Goal: Task Accomplishment & Management: Complete application form

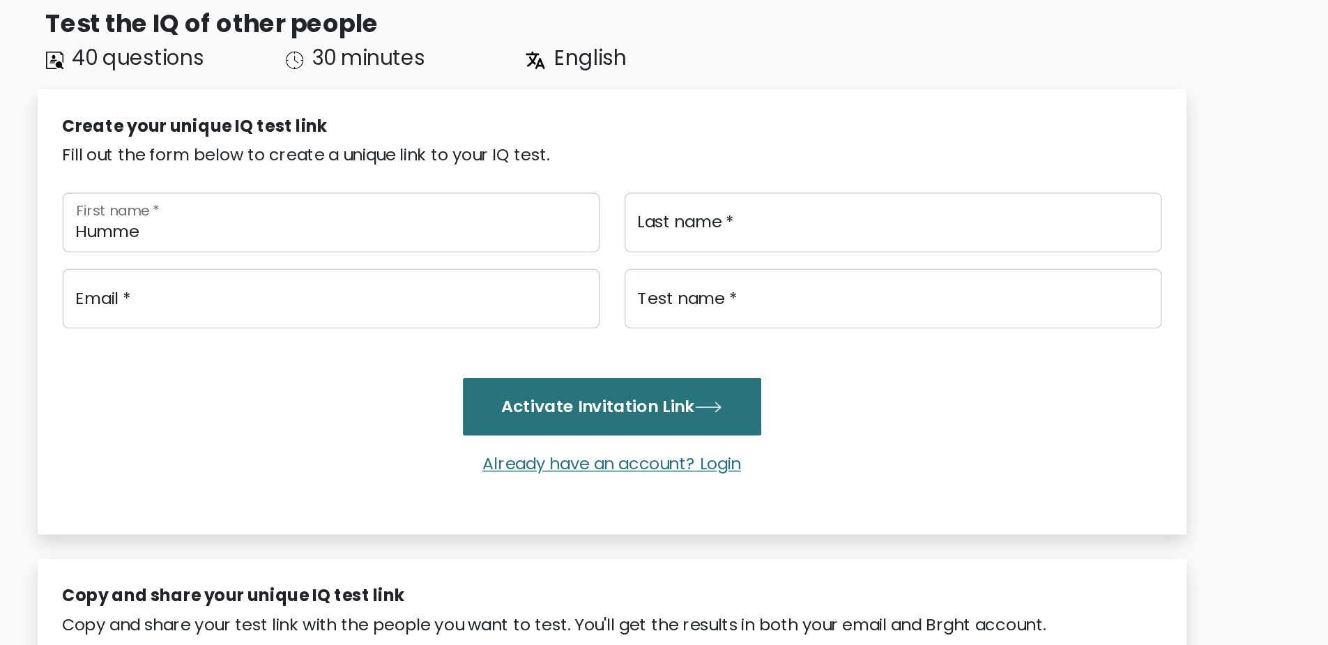
type input "Humme"
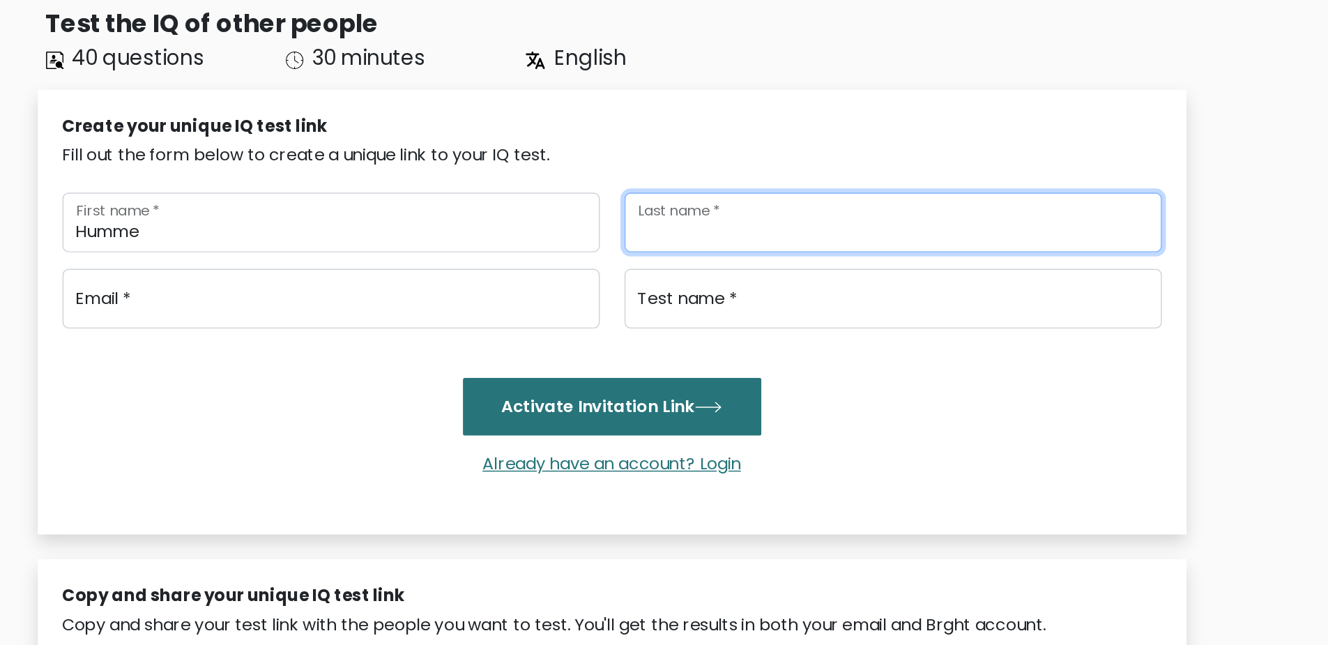
click at [770, 258] on input "Last name *" at bounding box center [855, 251] width 364 height 40
type input "Drang"
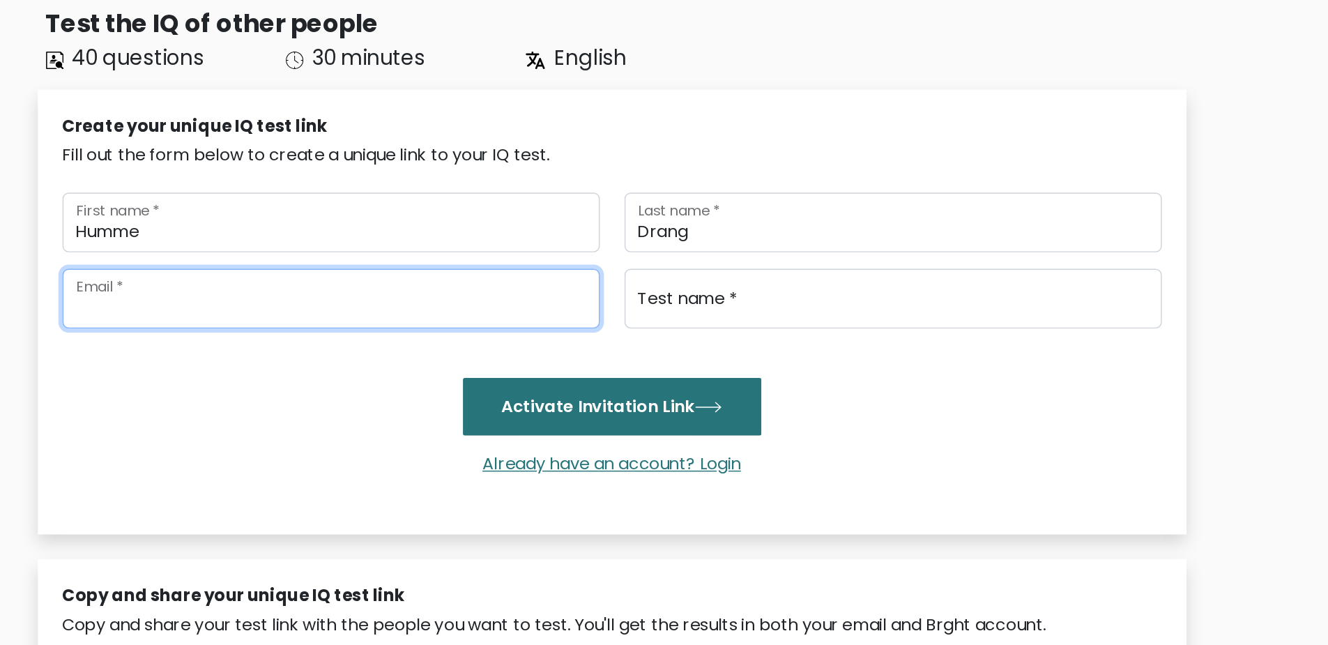
click at [505, 302] on input "email" at bounding box center [474, 303] width 364 height 40
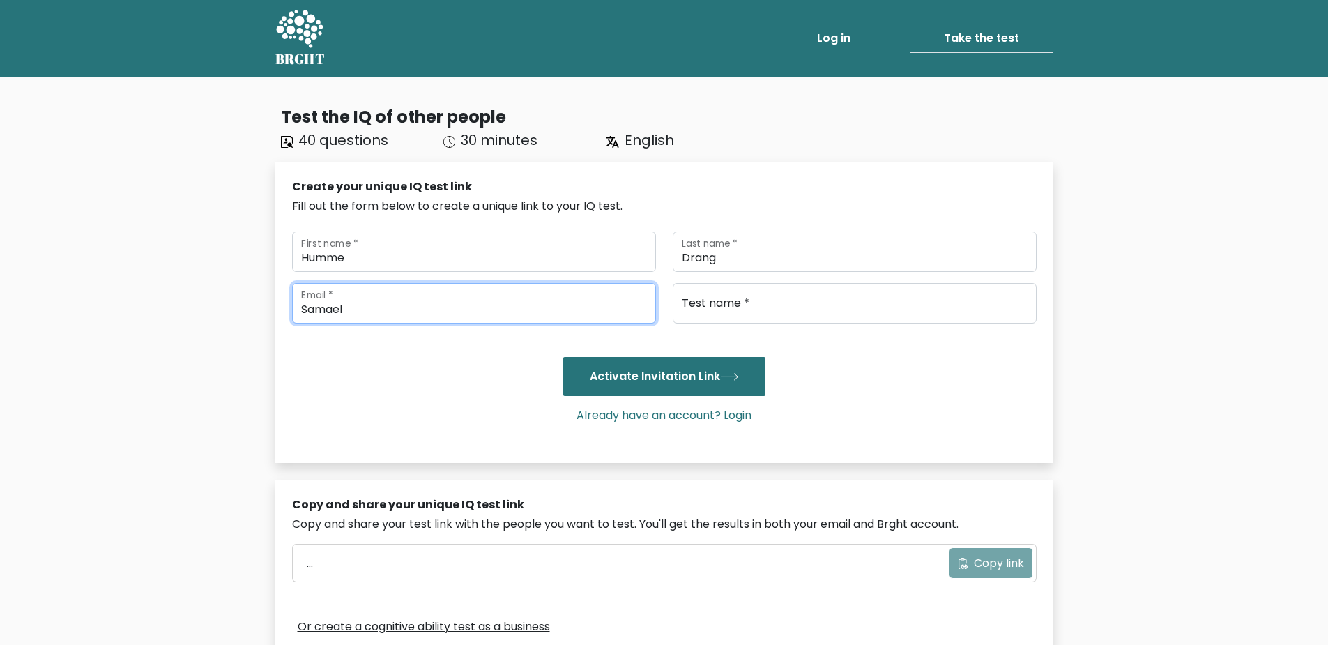
type input "Samael"
click at [968, 37] on link "Take the test" at bounding box center [982, 38] width 144 height 29
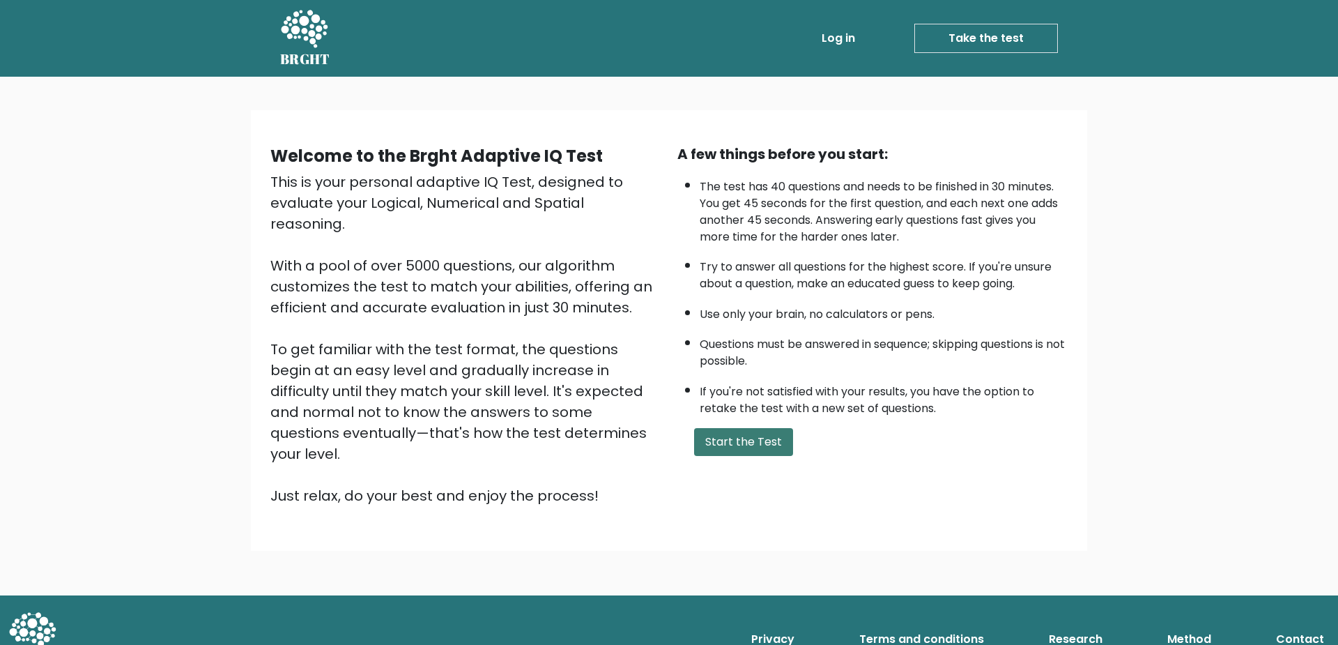
click at [735, 450] on button "Start the Test" at bounding box center [743, 442] width 99 height 28
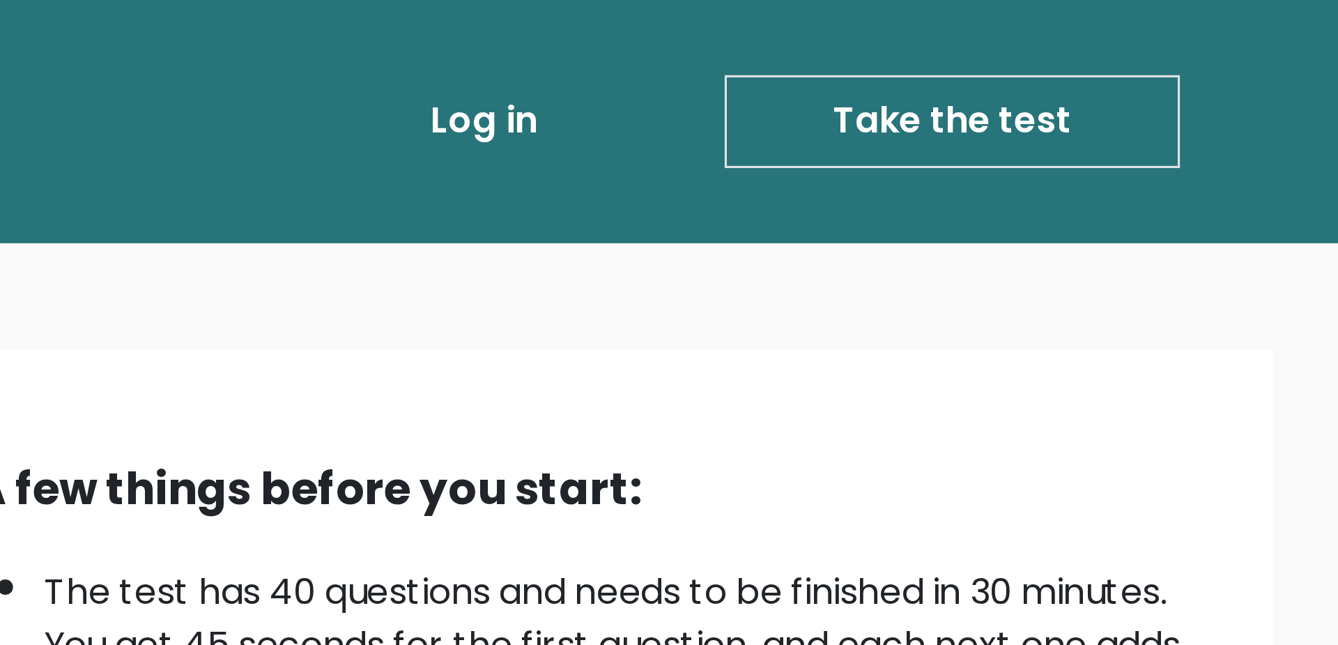
click at [981, 40] on link "Take the test" at bounding box center [987, 38] width 144 height 29
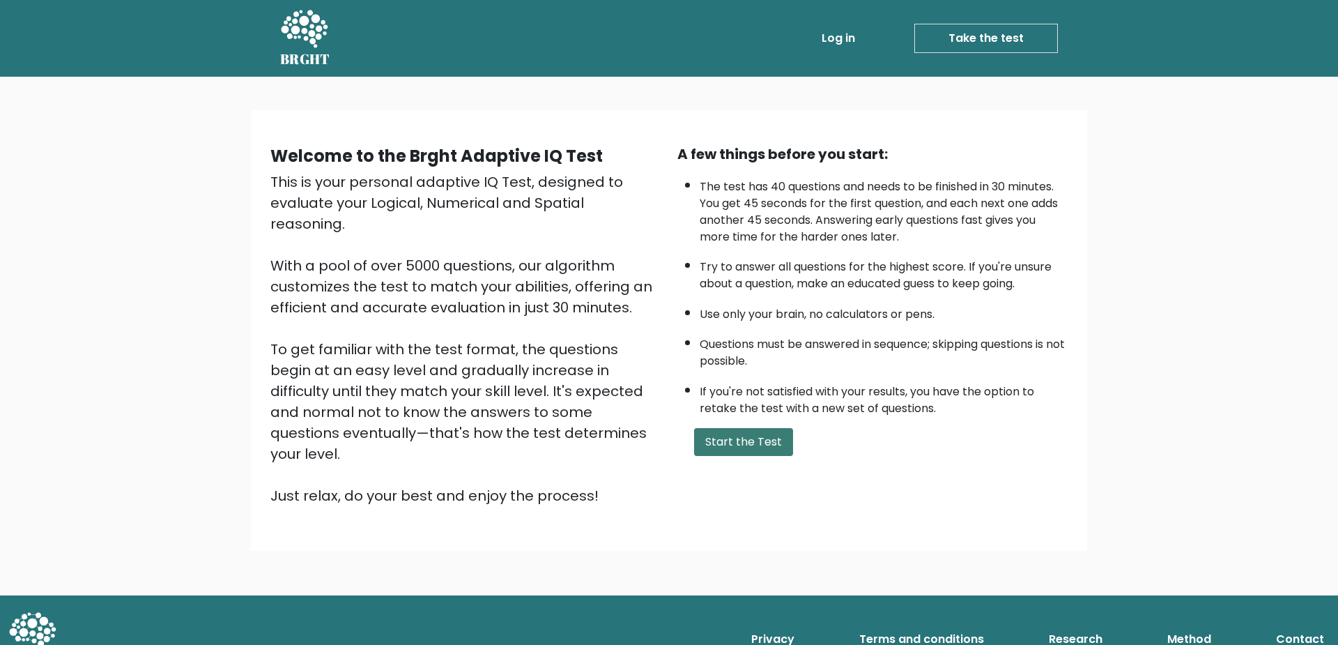
click at [757, 442] on button "Start the Test" at bounding box center [743, 442] width 99 height 28
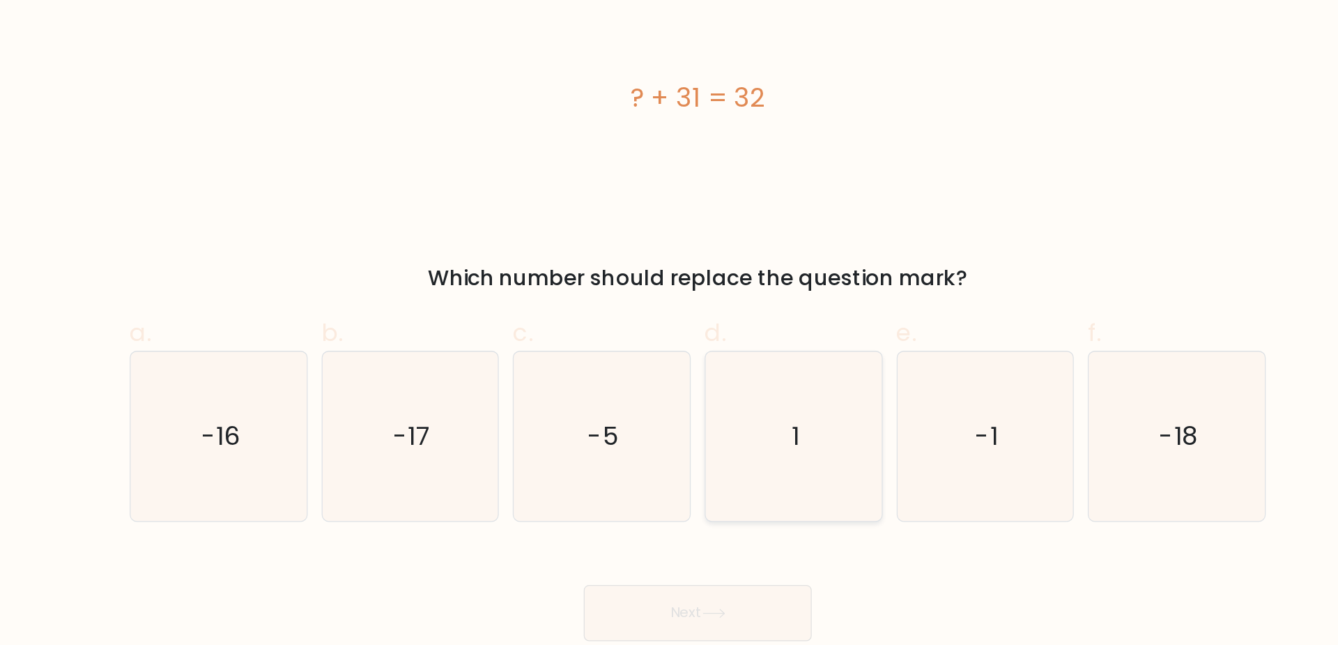
click at [691, 390] on icon "1" at bounding box center [745, 418] width 135 height 135
click at [670, 332] on input "d. 1" at bounding box center [669, 327] width 1 height 9
radio input "true"
click at [720, 547] on button "Next" at bounding box center [669, 559] width 181 height 45
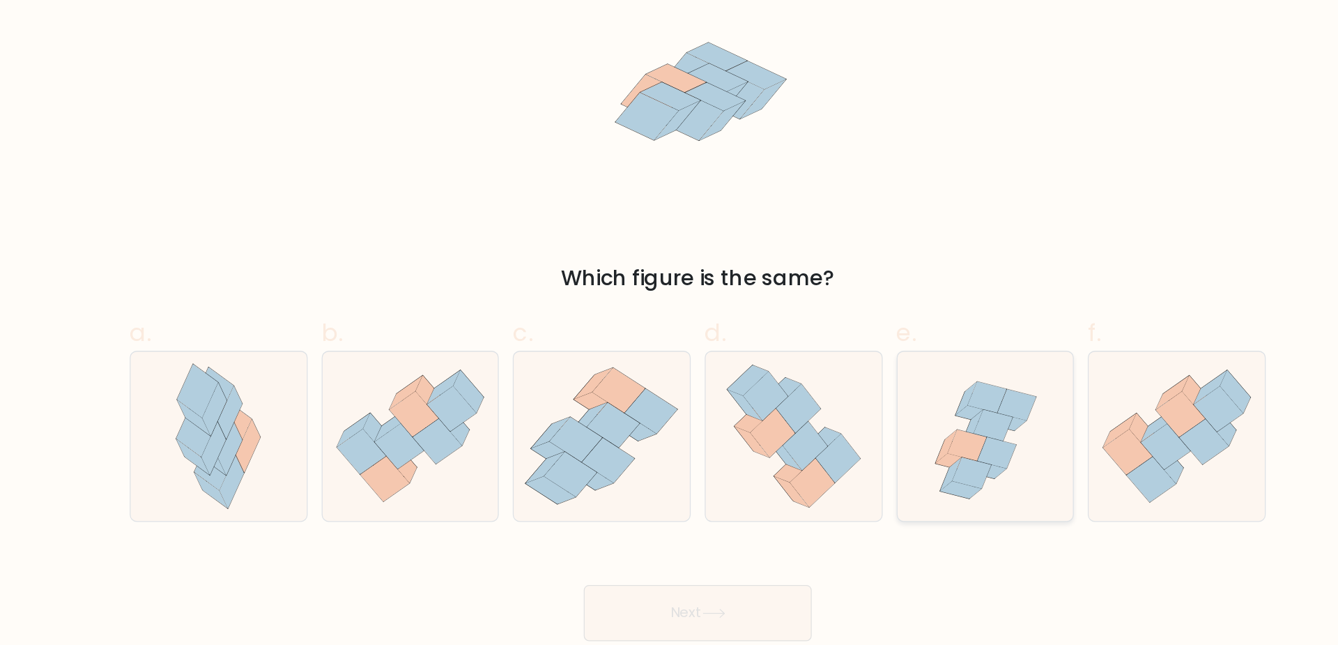
click at [905, 408] on icon at bounding box center [904, 409] width 31 height 25
click at [670, 332] on input "e." at bounding box center [669, 327] width 1 height 9
radio input "true"
click at [710, 556] on button "Next" at bounding box center [669, 559] width 181 height 45
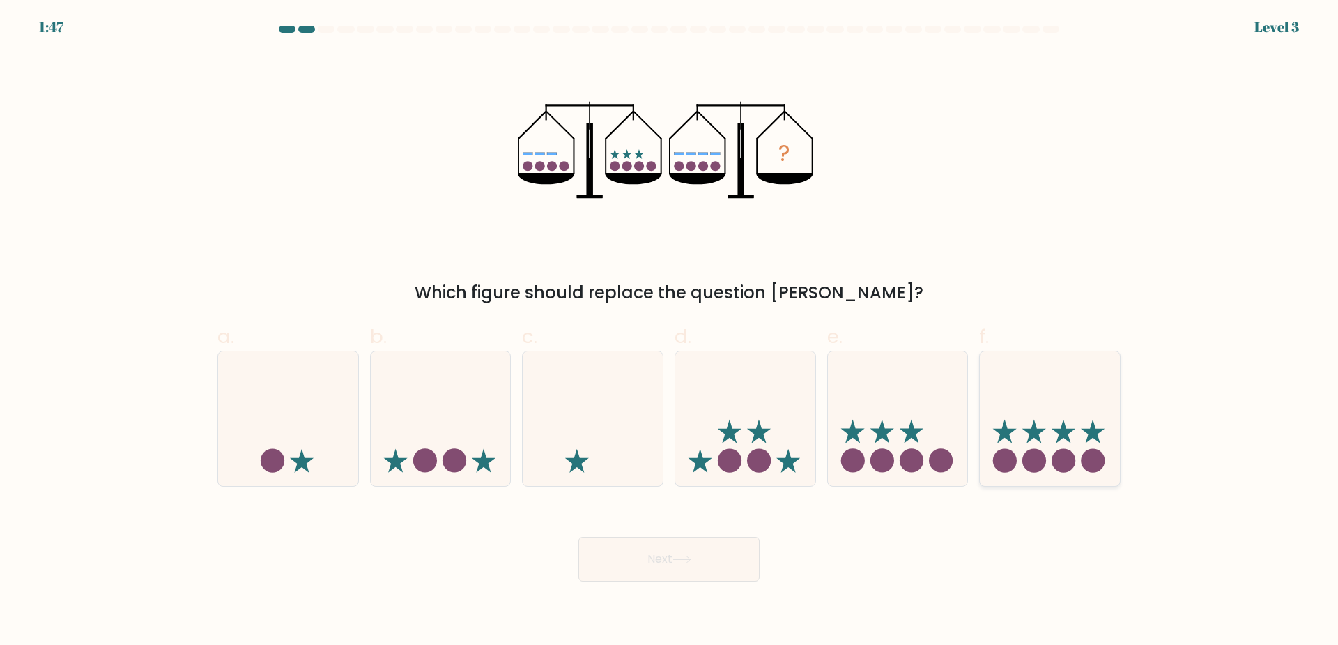
click at [1018, 421] on icon at bounding box center [1050, 418] width 140 height 116
click at [670, 332] on input "f." at bounding box center [669, 327] width 1 height 9
radio input "true"
click at [739, 572] on button "Next" at bounding box center [669, 559] width 181 height 45
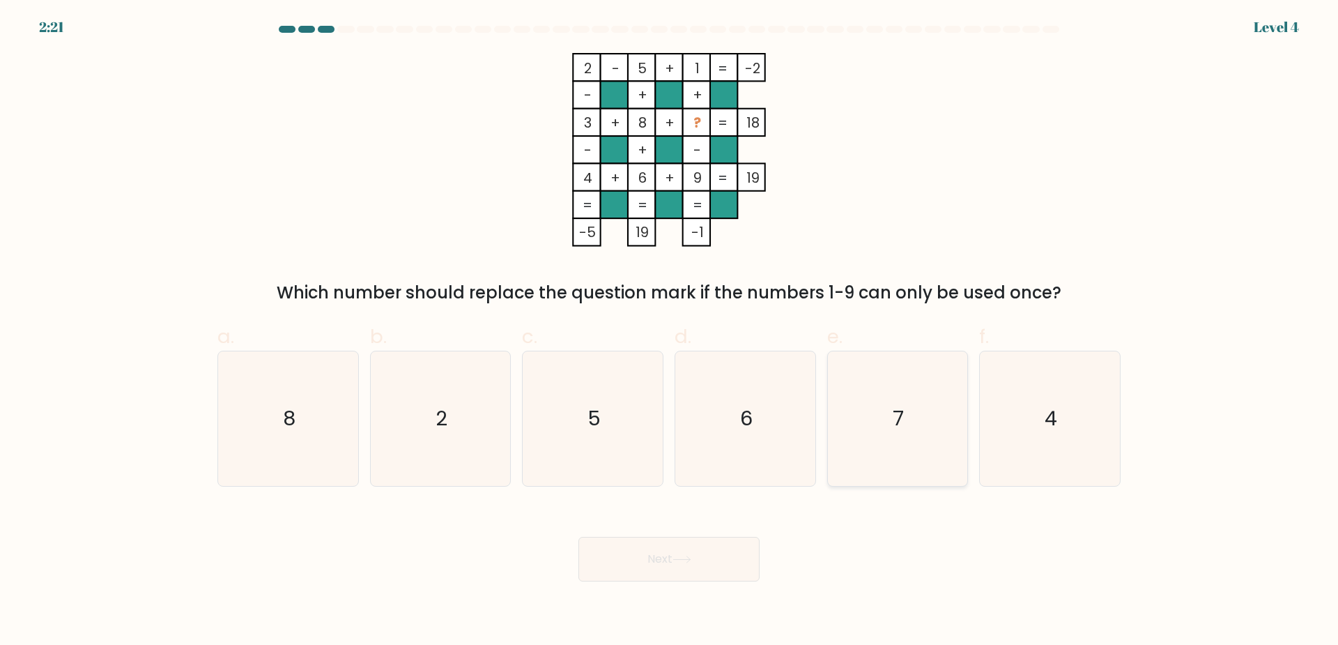
click at [899, 411] on text "7" at bounding box center [899, 418] width 11 height 28
click at [670, 332] on input "e. 7" at bounding box center [669, 327] width 1 height 9
radio input "true"
click at [685, 577] on button "Next" at bounding box center [669, 559] width 181 height 45
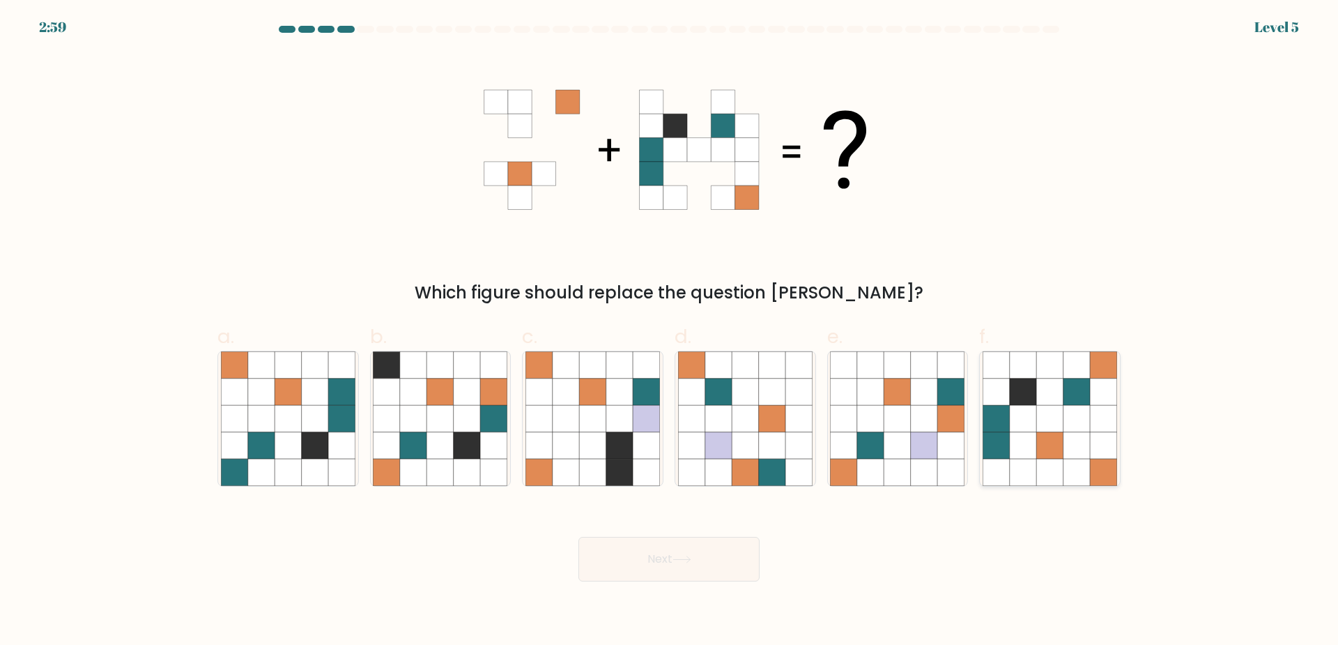
click at [1040, 430] on icon at bounding box center [1050, 418] width 26 height 26
click at [670, 332] on input "f." at bounding box center [669, 327] width 1 height 9
radio input "true"
click at [724, 564] on button "Next" at bounding box center [669, 559] width 181 height 45
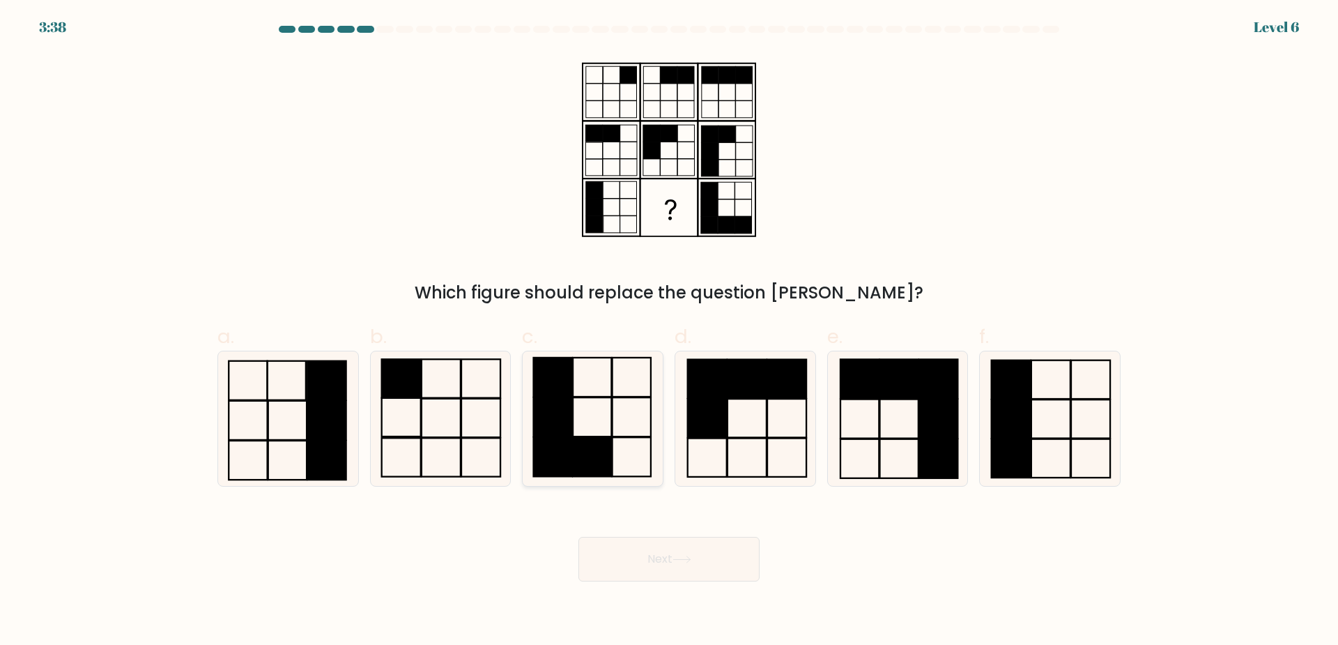
click at [551, 402] on rect at bounding box center [553, 416] width 38 height 39
click at [669, 332] on input "c." at bounding box center [669, 327] width 1 height 9
radio input "true"
click at [664, 559] on button "Next" at bounding box center [669, 559] width 181 height 45
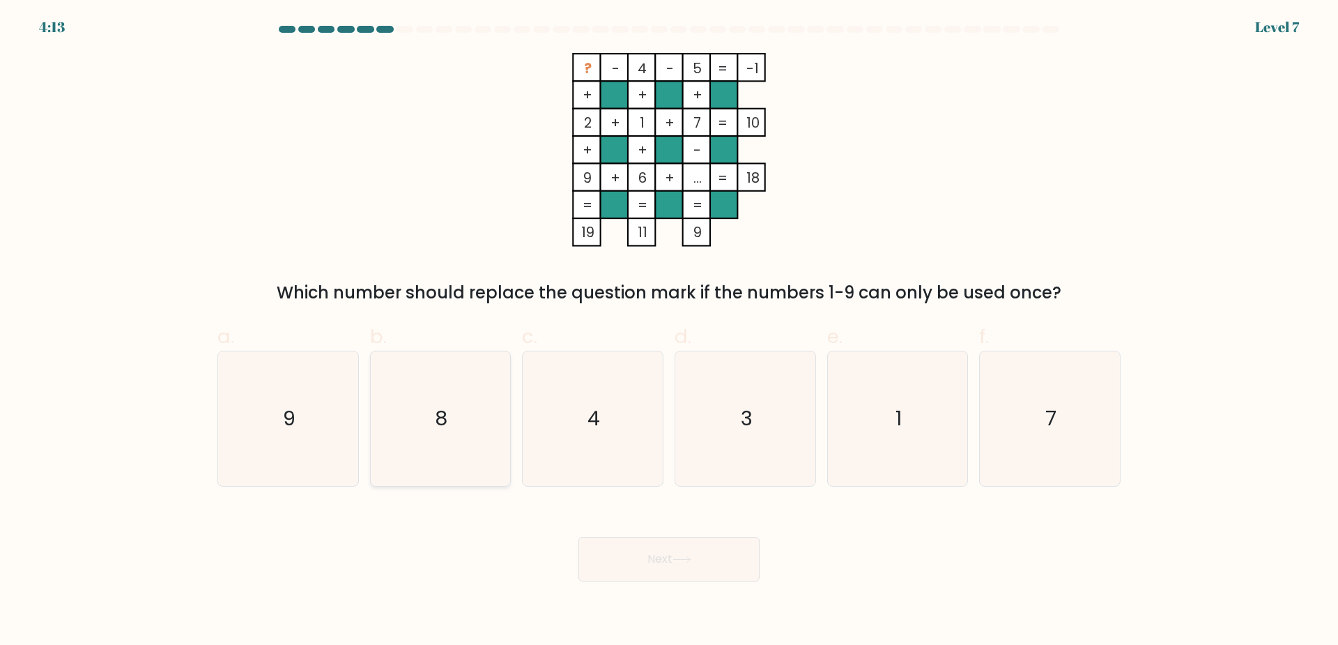
click at [482, 418] on icon "8" at bounding box center [440, 418] width 135 height 135
click at [669, 332] on input "b. 8" at bounding box center [669, 327] width 1 height 9
radio input "true"
click at [685, 559] on icon at bounding box center [681, 559] width 17 height 6
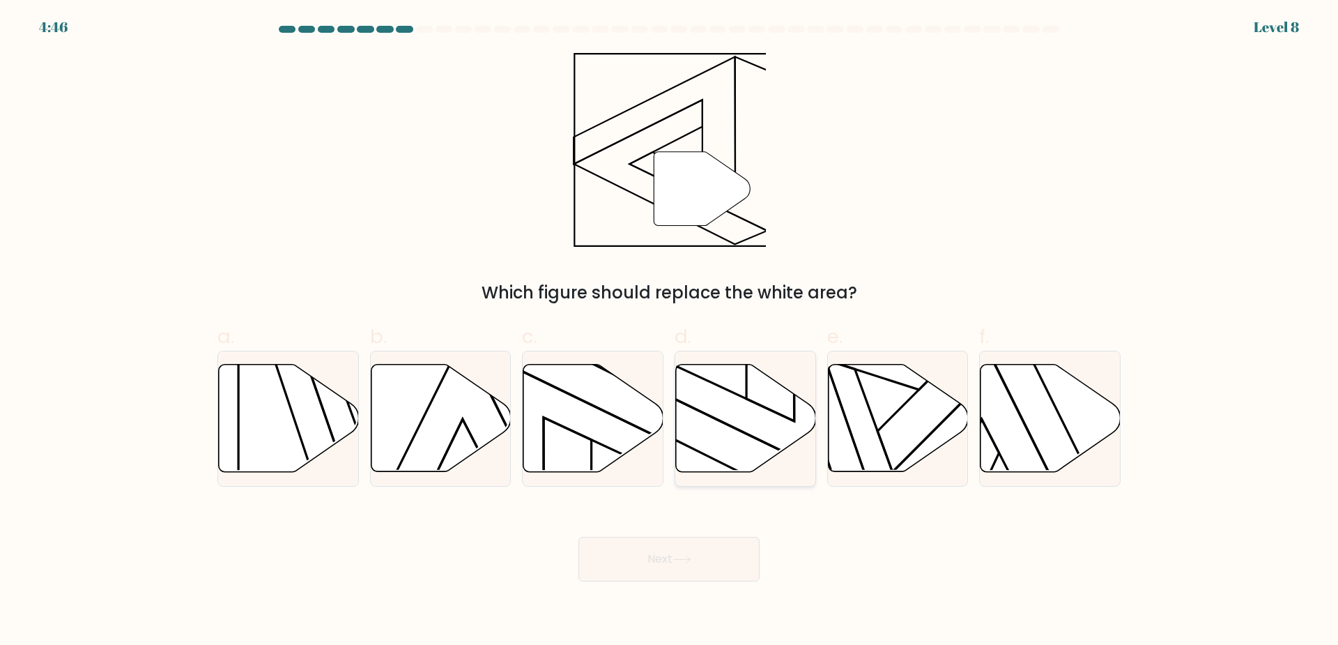
click at [738, 411] on icon at bounding box center [746, 418] width 140 height 107
click at [670, 332] on input "d." at bounding box center [669, 327] width 1 height 9
radio input "true"
click at [722, 564] on button "Next" at bounding box center [669, 559] width 181 height 45
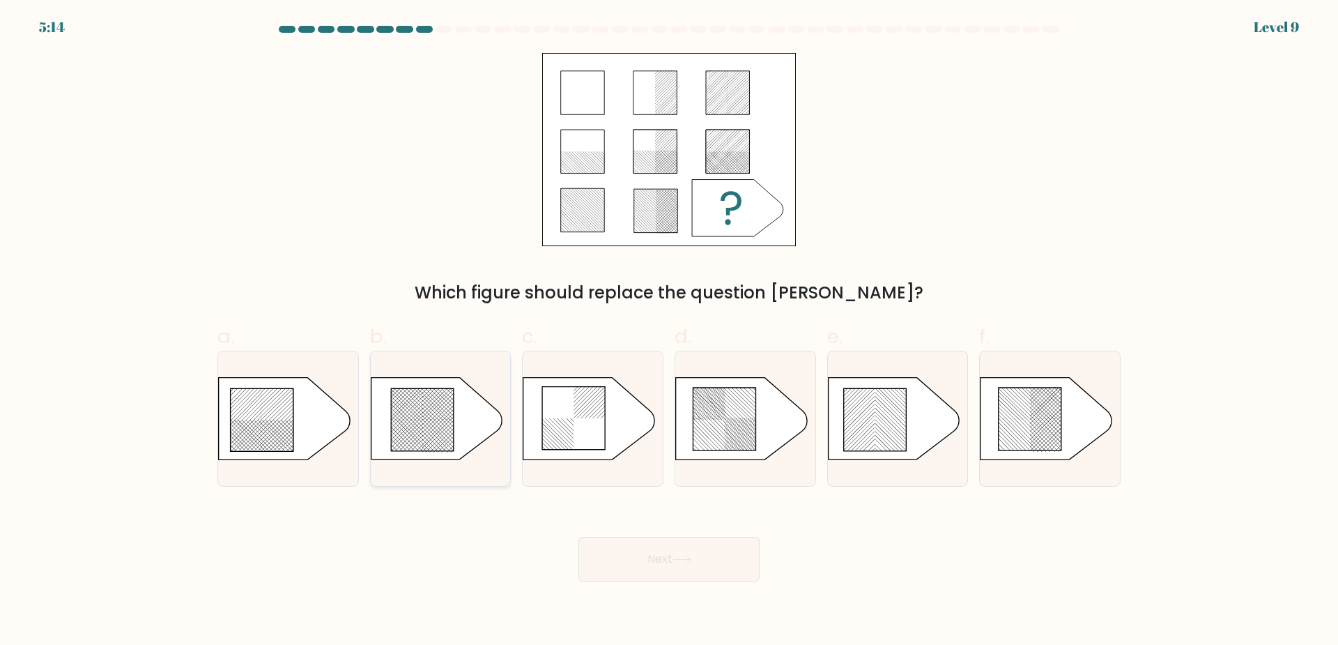
click at [425, 438] on rect at bounding box center [411, 452] width 552 height 552
click at [669, 332] on input "b." at bounding box center [669, 327] width 1 height 9
radio input "true"
click at [688, 565] on button "Next" at bounding box center [669, 559] width 181 height 45
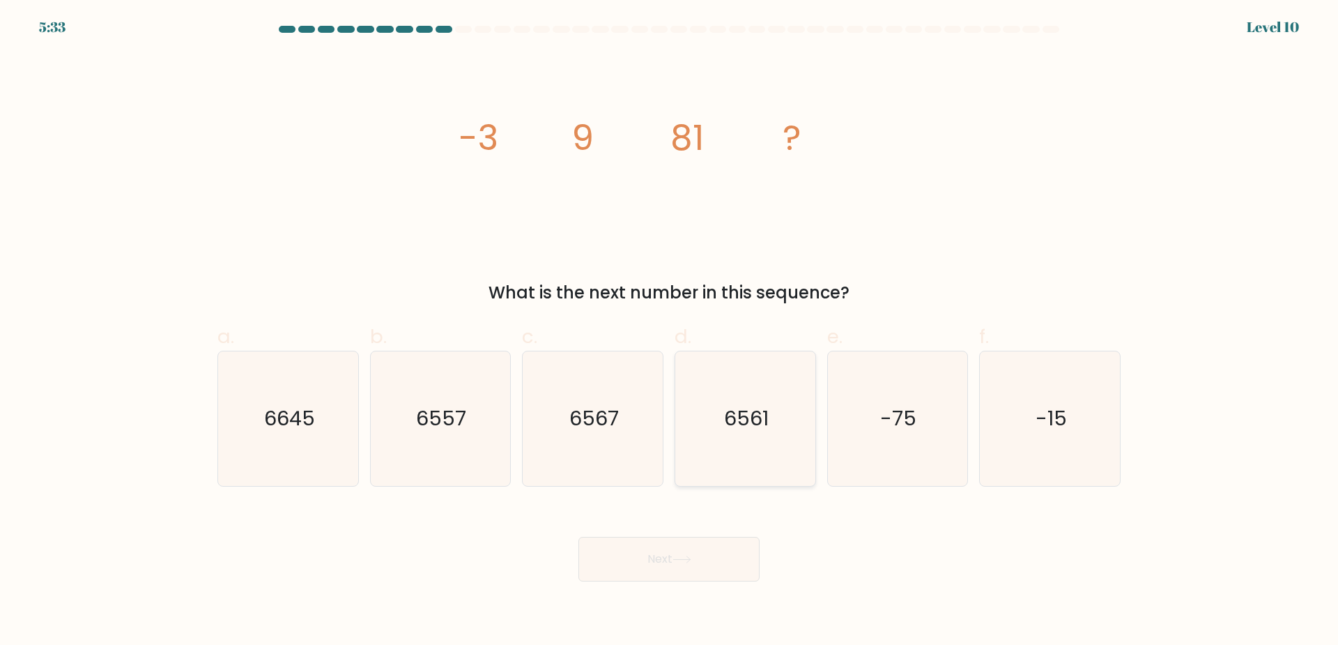
click at [748, 428] on text "6561" at bounding box center [746, 418] width 45 height 28
click at [670, 332] on input "d. 6561" at bounding box center [669, 327] width 1 height 9
radio input "true"
click at [733, 559] on button "Next" at bounding box center [669, 559] width 181 height 45
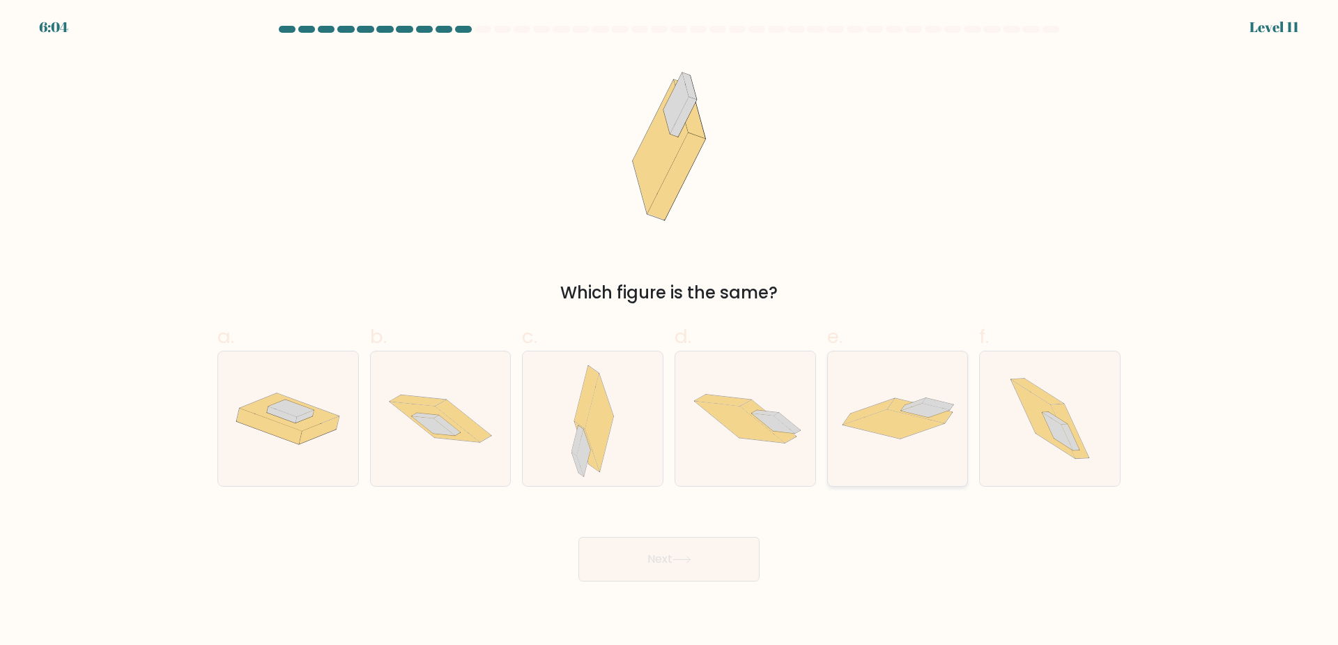
click at [930, 424] on icon at bounding box center [894, 423] width 101 height 29
click at [670, 332] on input "e." at bounding box center [669, 327] width 1 height 9
radio input "true"
click at [1040, 434] on icon at bounding box center [1044, 419] width 64 height 79
click at [670, 332] on input "f." at bounding box center [669, 327] width 1 height 9
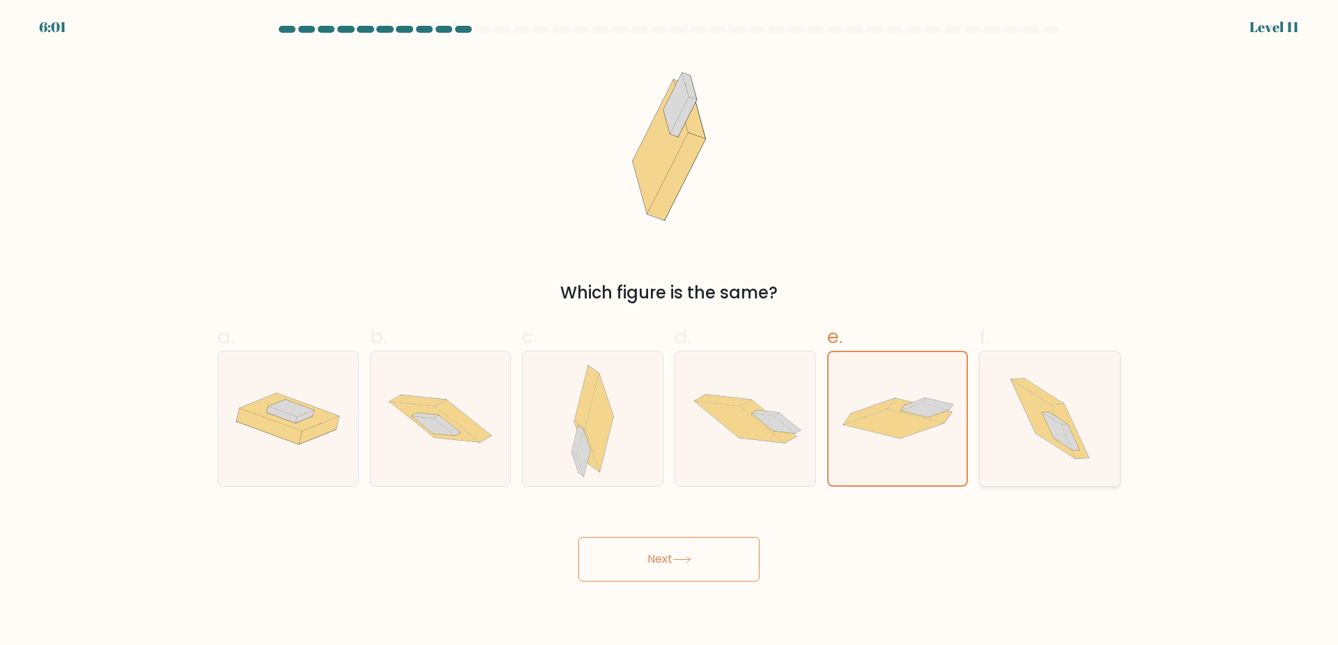
radio input "true"
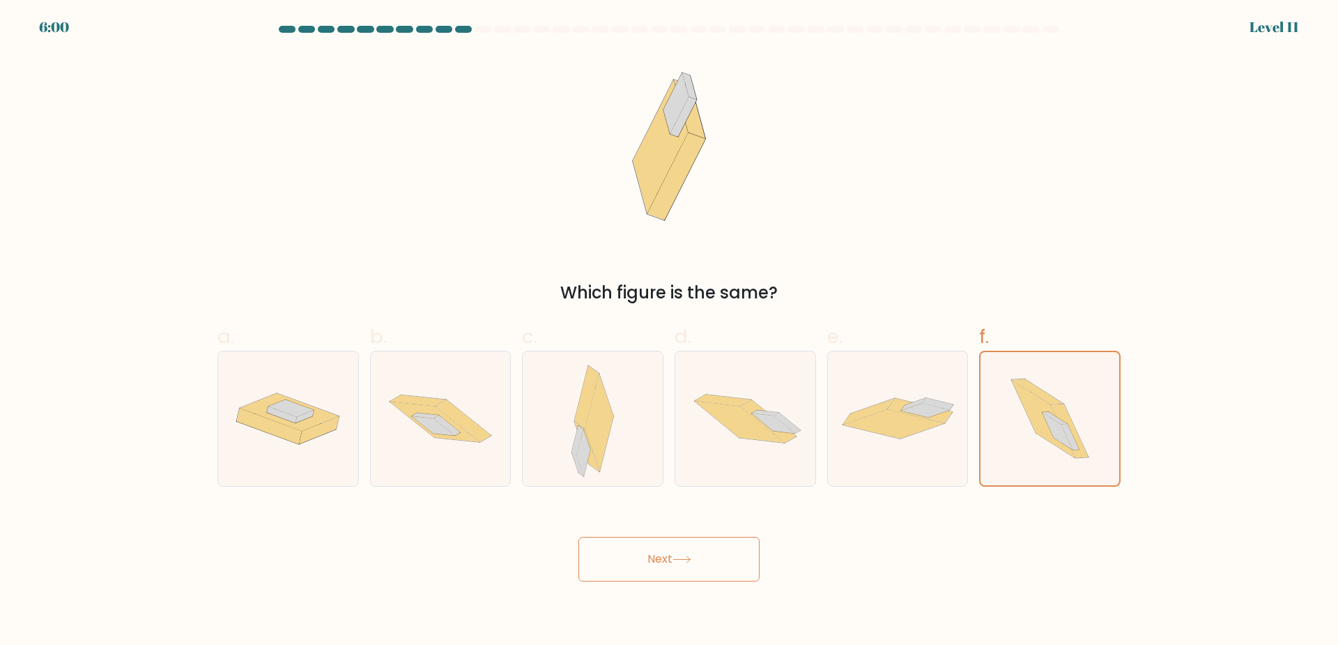
click at [722, 567] on button "Next" at bounding box center [669, 559] width 181 height 45
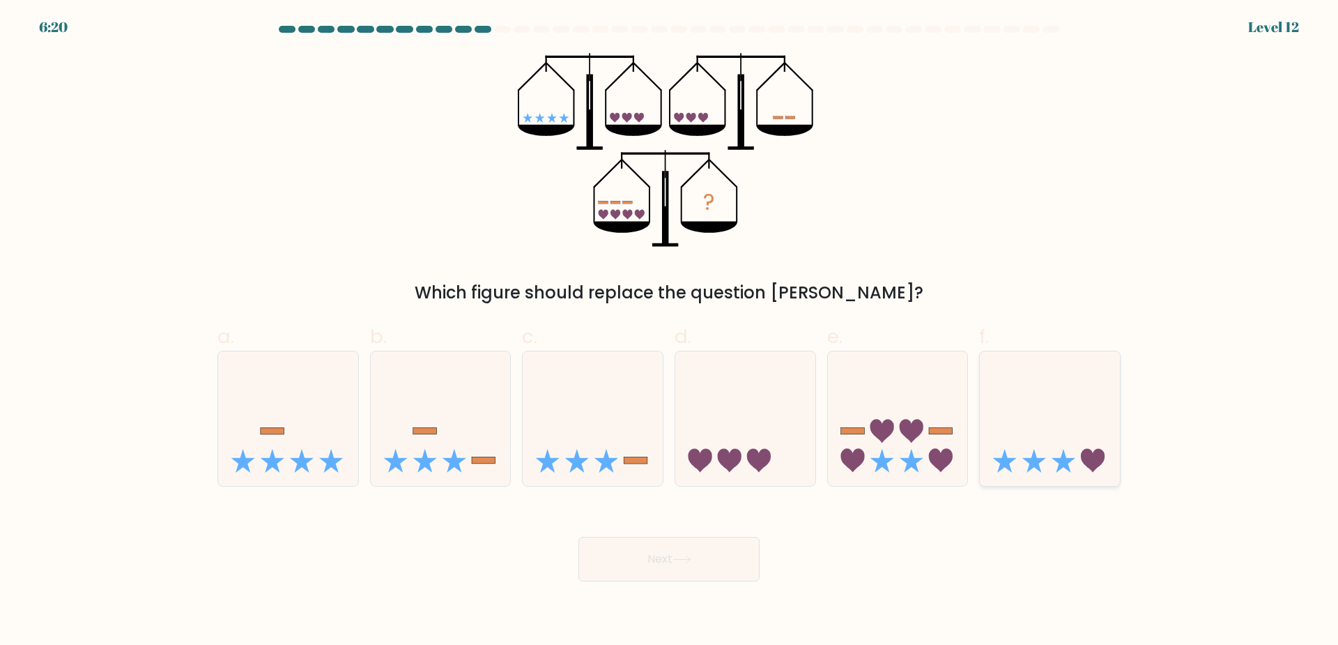
click at [1067, 462] on icon at bounding box center [1064, 461] width 24 height 24
click at [670, 332] on input "f." at bounding box center [669, 327] width 1 height 9
radio input "true"
click at [924, 138] on div "? Which figure should replace the question mark?" at bounding box center [669, 179] width 920 height 252
click at [936, 394] on icon at bounding box center [898, 418] width 140 height 116
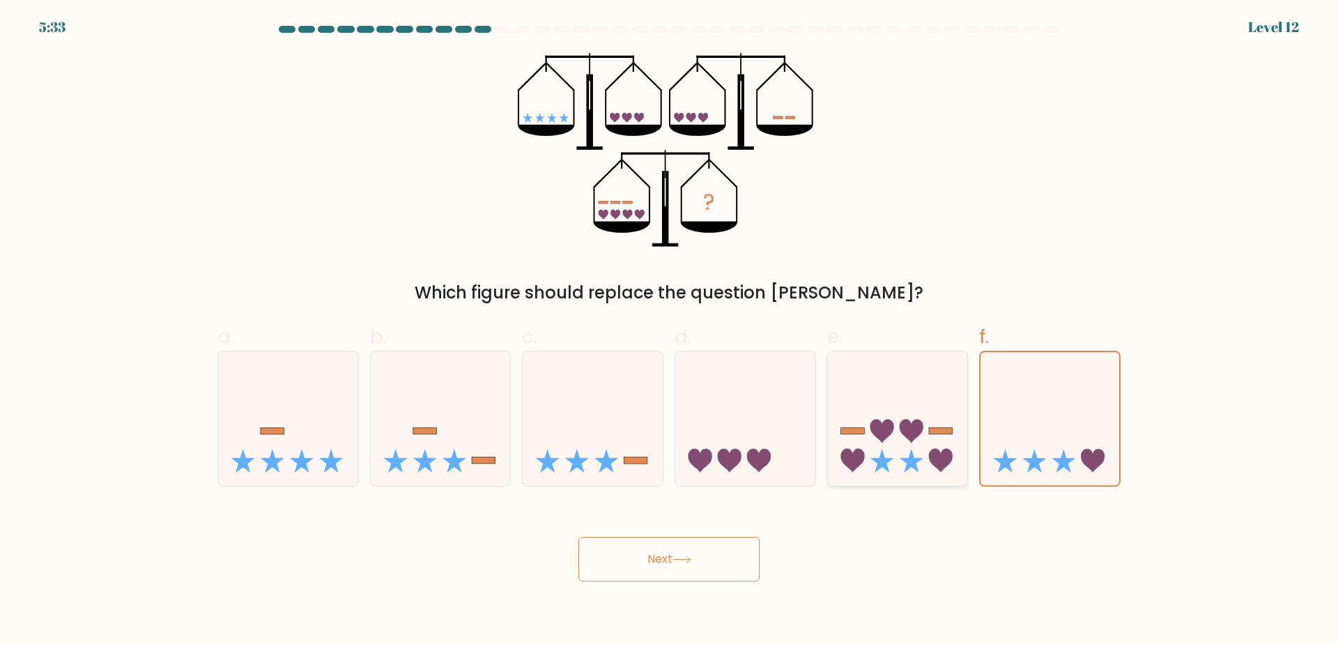
click at [670, 332] on input "e." at bounding box center [669, 327] width 1 height 9
radio input "true"
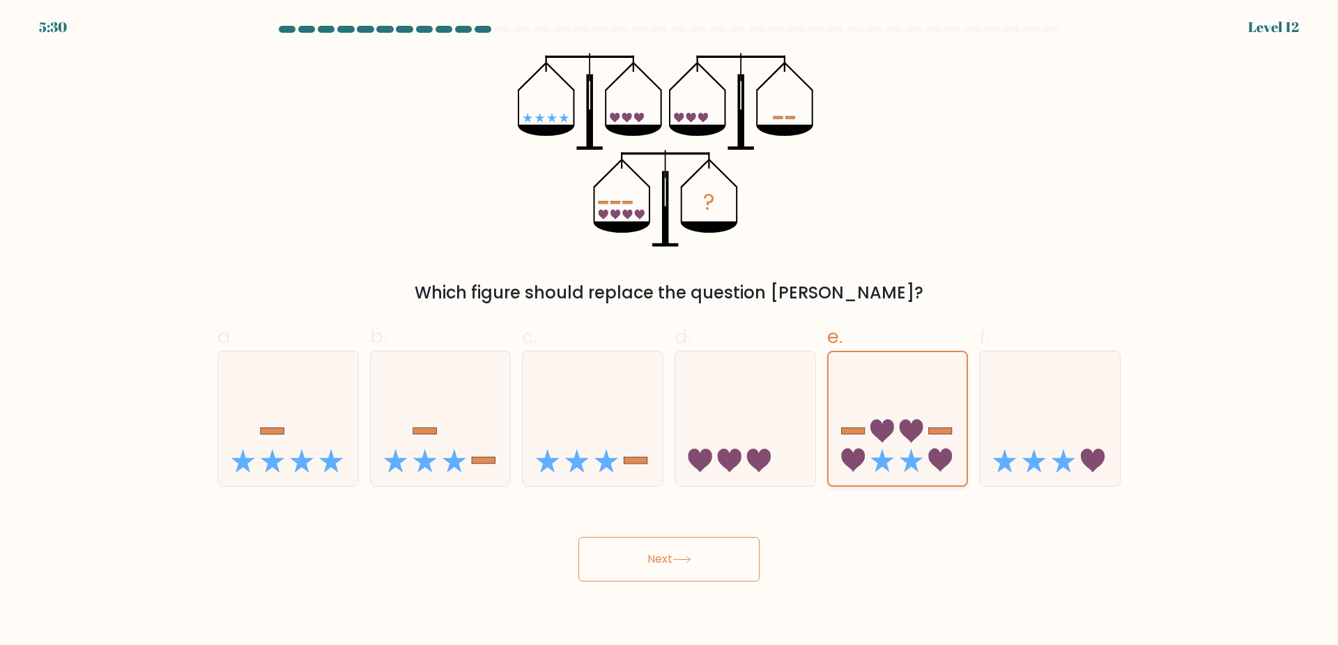
click at [930, 391] on icon at bounding box center [898, 418] width 139 height 115
click at [670, 332] on input "e." at bounding box center [669, 327] width 1 height 9
click at [745, 355] on div at bounding box center [746, 419] width 142 height 136
click at [670, 332] on input "d." at bounding box center [669, 327] width 1 height 9
radio input "true"
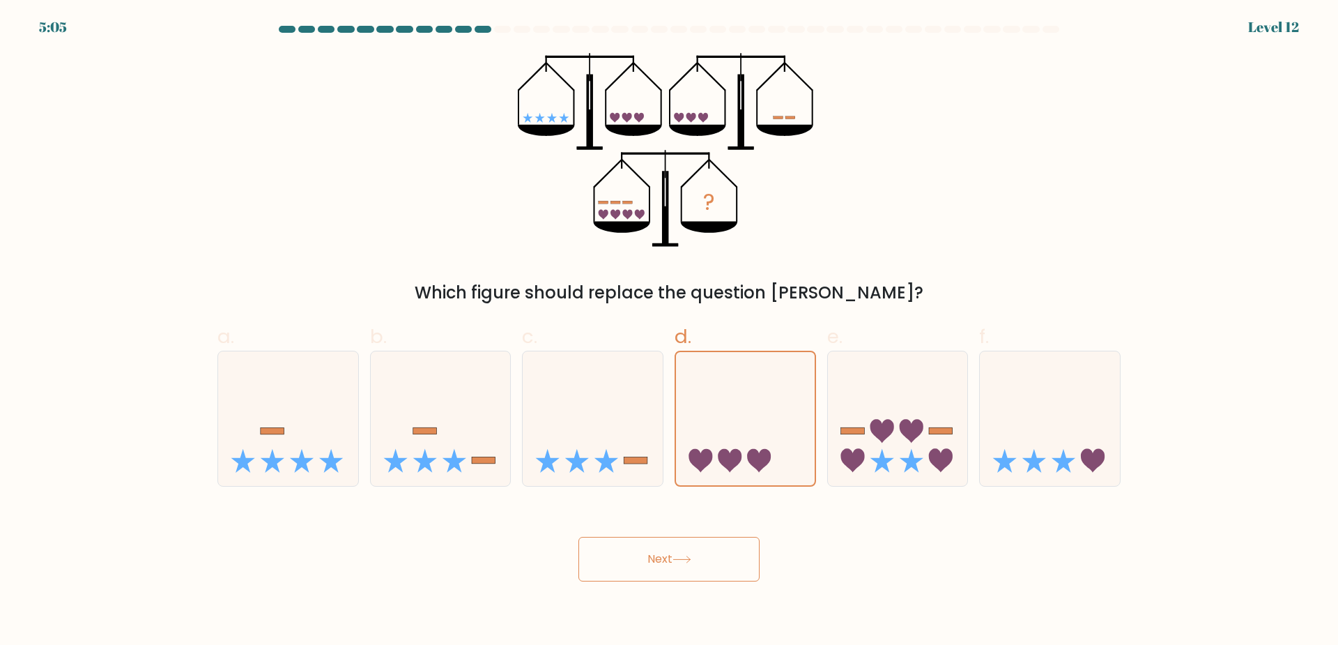
click at [763, 328] on label "d." at bounding box center [746, 404] width 142 height 165
click at [670, 328] on input "d." at bounding box center [669, 327] width 1 height 9
click at [741, 327] on label "d." at bounding box center [746, 404] width 142 height 165
click at [670, 327] on input "d." at bounding box center [669, 327] width 1 height 9
click at [1223, 284] on form at bounding box center [669, 304] width 1338 height 556
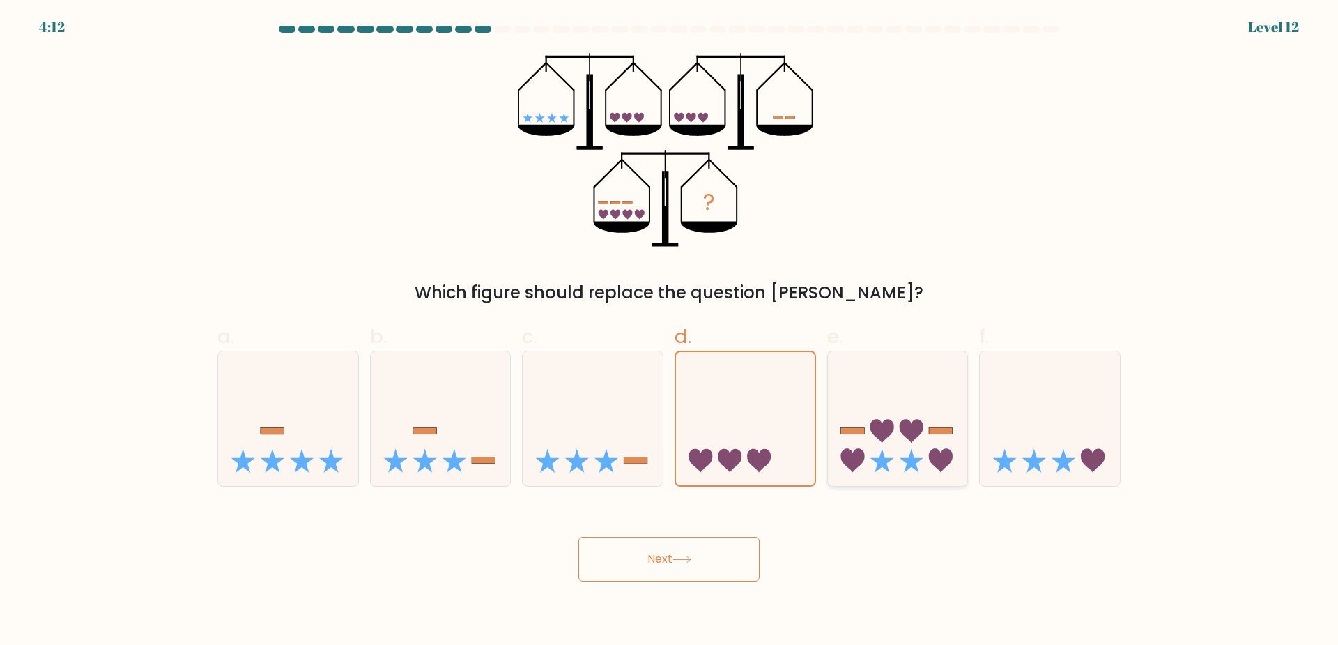
click at [912, 415] on icon at bounding box center [898, 418] width 140 height 116
click at [670, 332] on input "e." at bounding box center [669, 327] width 1 height 9
radio input "true"
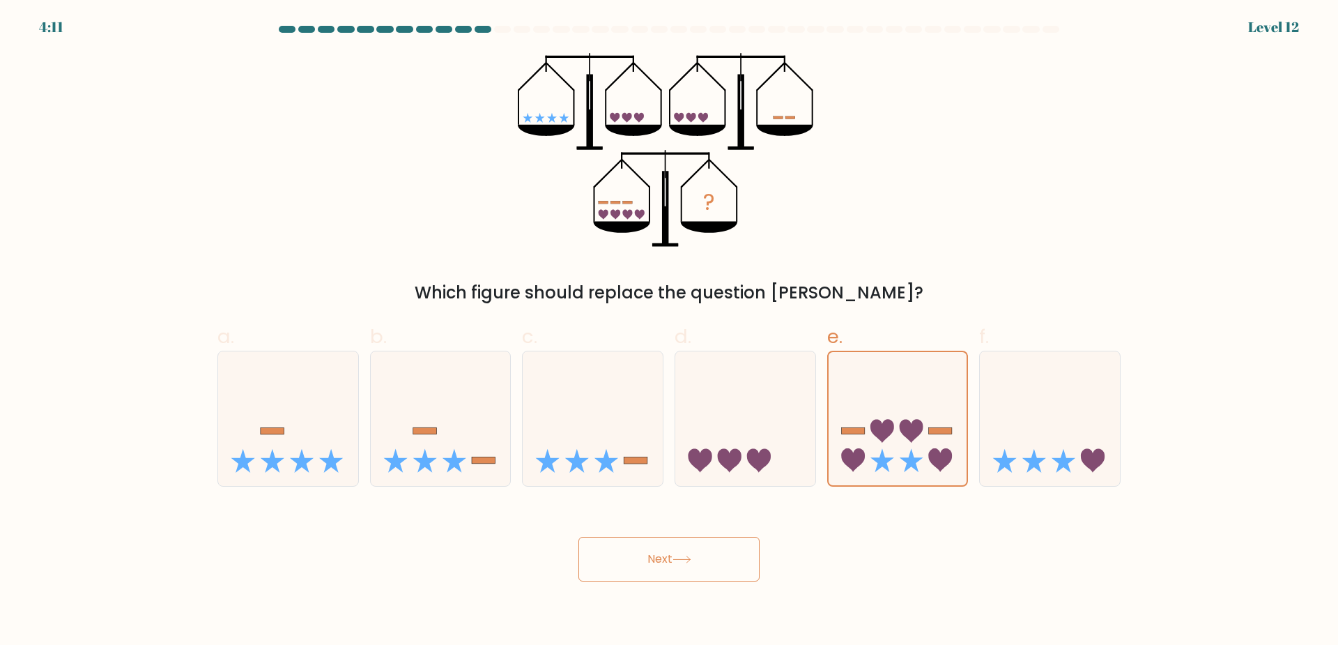
click at [717, 581] on button "Next" at bounding box center [669, 559] width 181 height 45
click at [715, 554] on button "Next" at bounding box center [669, 559] width 181 height 45
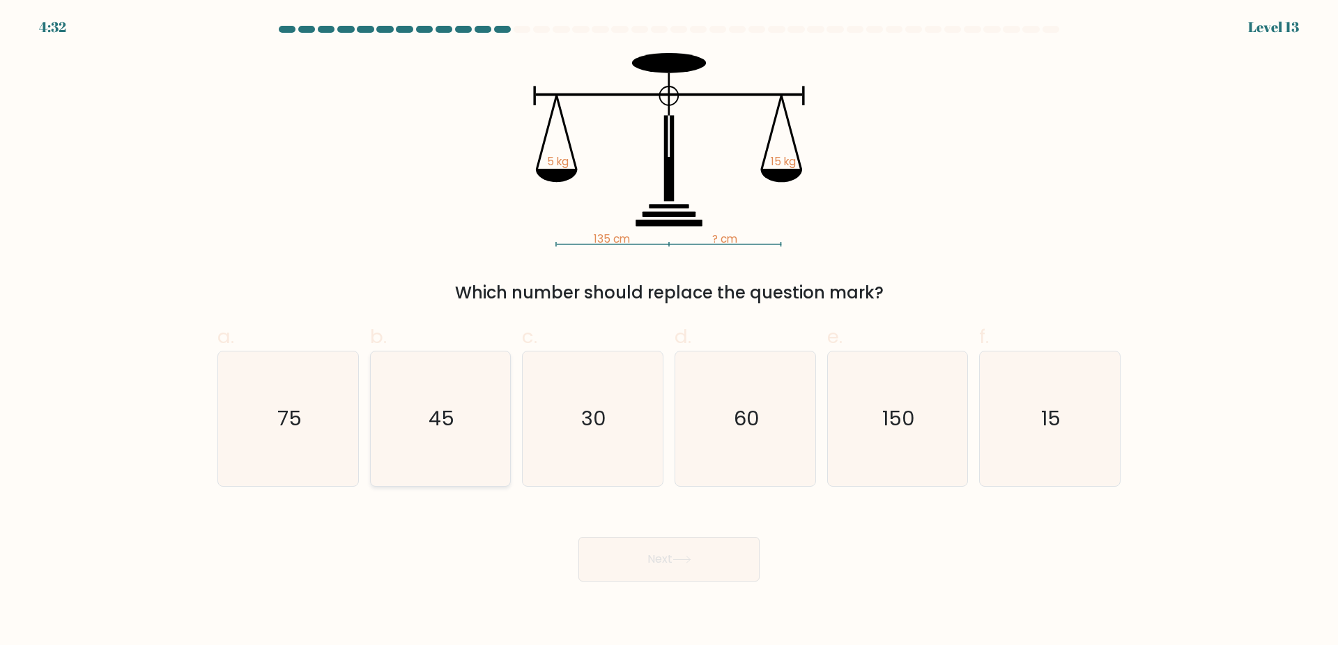
click at [444, 432] on text "45" at bounding box center [442, 418] width 26 height 28
click at [669, 332] on input "b. 45" at bounding box center [669, 327] width 1 height 9
radio input "true"
click at [711, 558] on button "Next" at bounding box center [669, 559] width 181 height 45
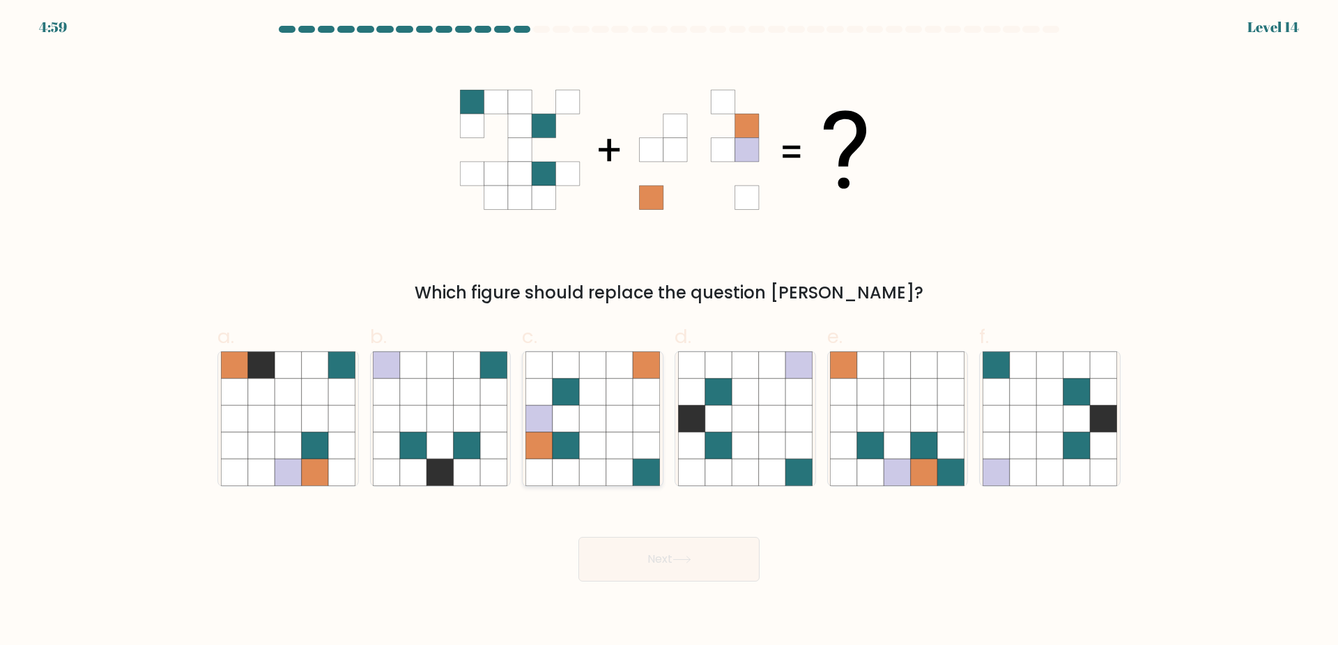
click at [590, 412] on icon at bounding box center [592, 418] width 26 height 26
click at [669, 332] on input "c." at bounding box center [669, 327] width 1 height 9
radio input "true"
click at [662, 566] on button "Next" at bounding box center [669, 559] width 181 height 45
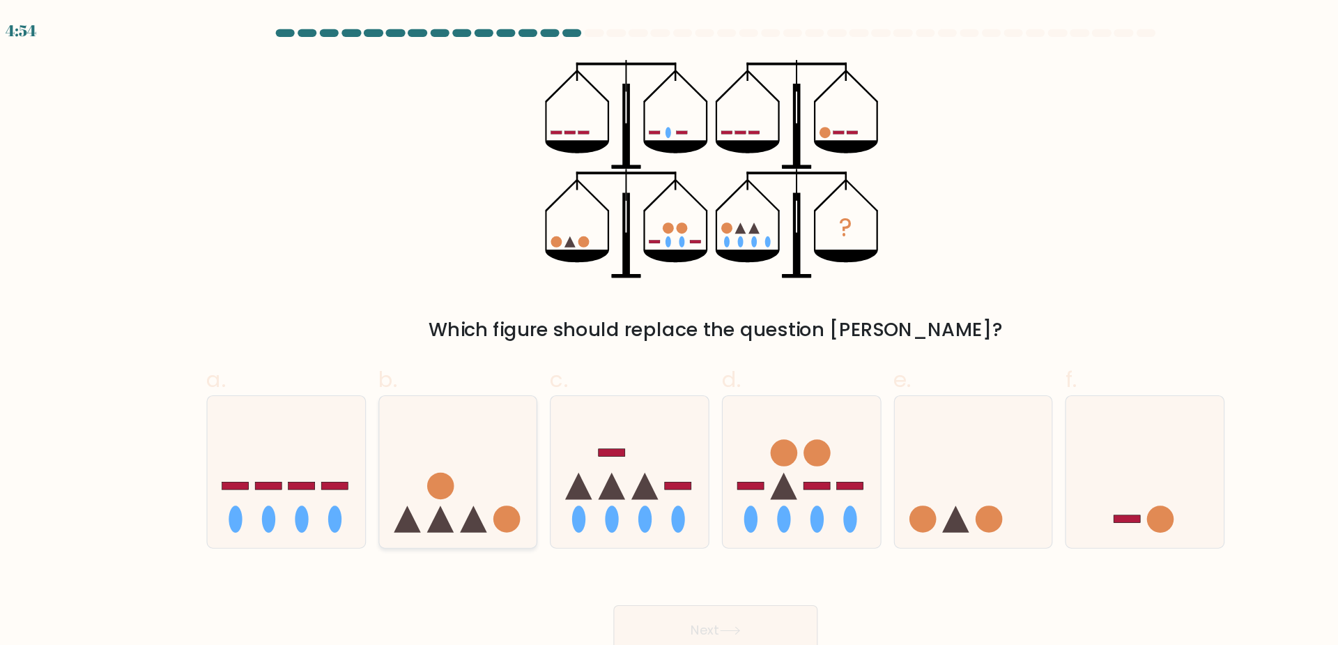
click at [484, 454] on circle at bounding box center [484, 461] width 24 height 24
click at [669, 332] on input "b." at bounding box center [669, 327] width 1 height 9
radio input "true"
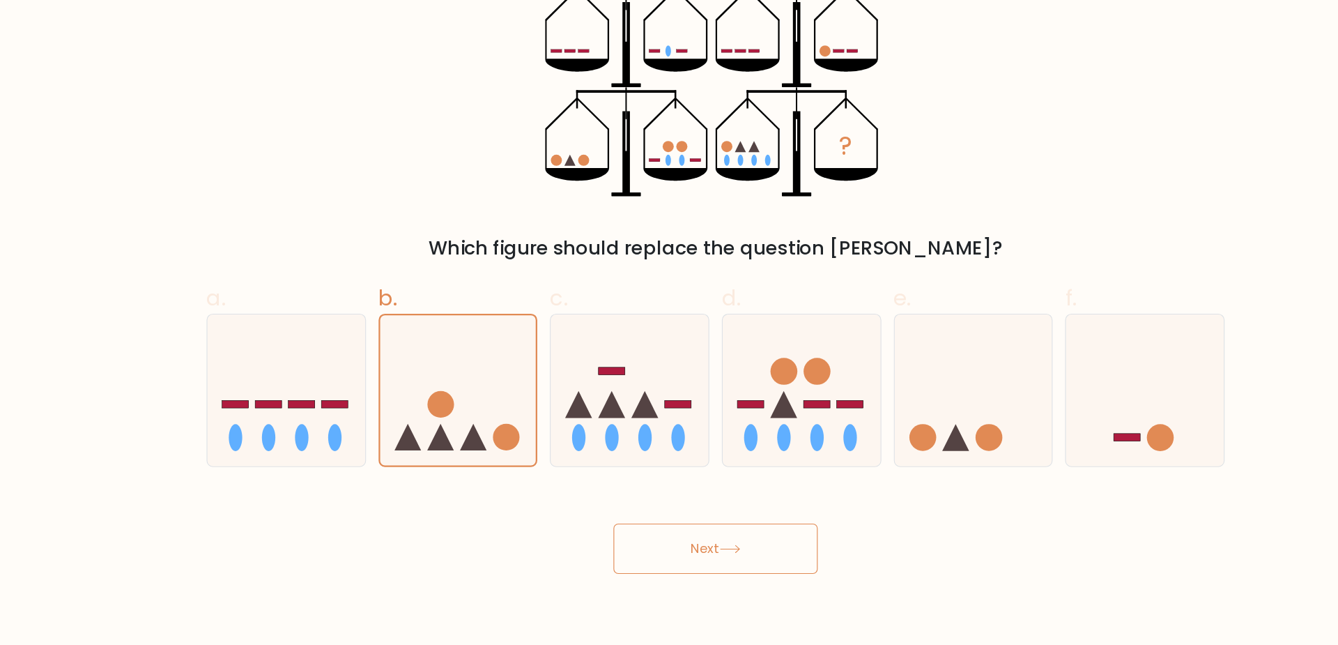
click at [708, 567] on button "Next" at bounding box center [669, 559] width 181 height 45
